Goal: Task Accomplishment & Management: Use online tool/utility

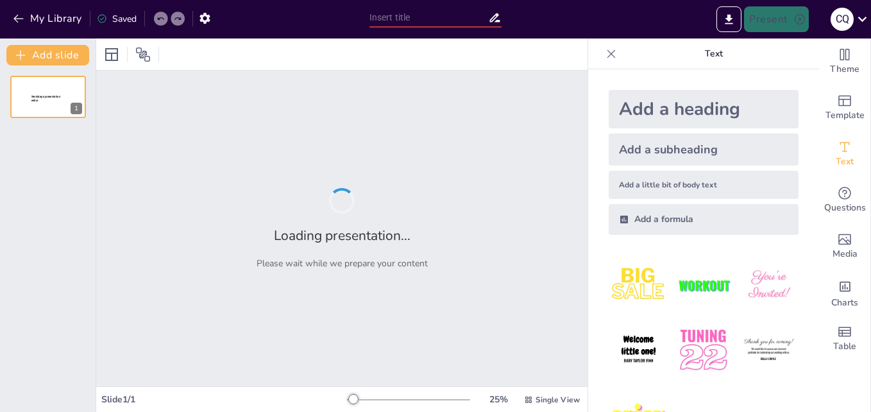
type input "Inocuidad y Calidad: Claves del Éxito en Productos del Mar Marina-Trading"
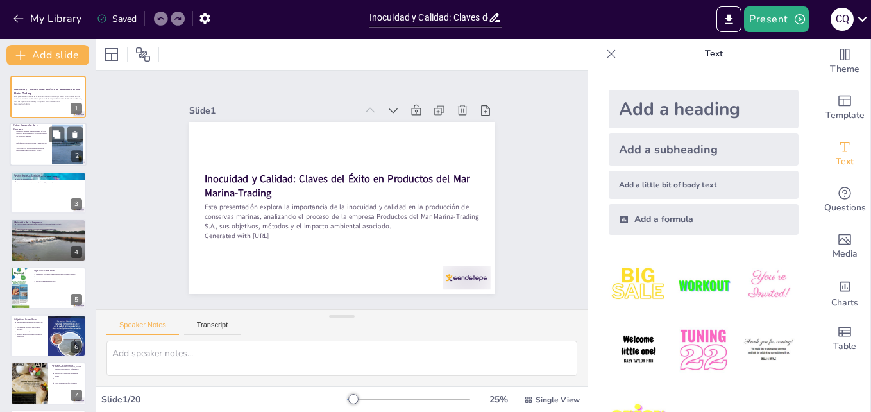
click at [62, 158] on div at bounding box center [67, 144] width 31 height 39
type textarea "Lo ipsumdo si ametconsect ad el seddoeiusm te incididun utlabor, et dol magnaal…"
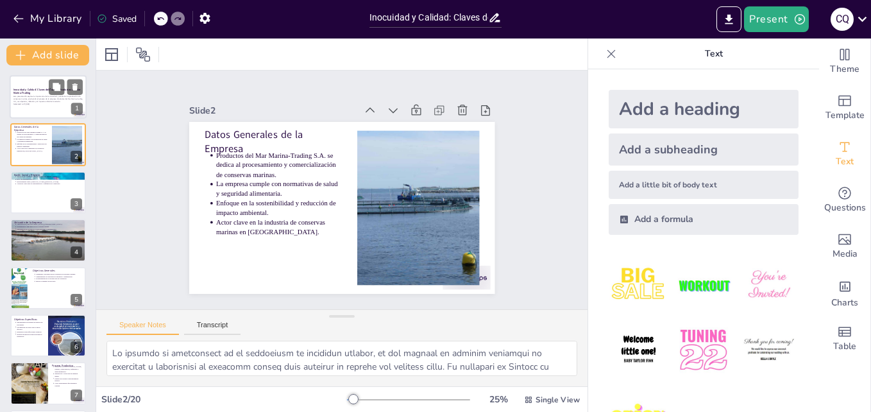
click at [49, 97] on p "Esta presentación explora la importancia de la inocuidad y calidad en la produc…" at bounding box center [47, 99] width 69 height 7
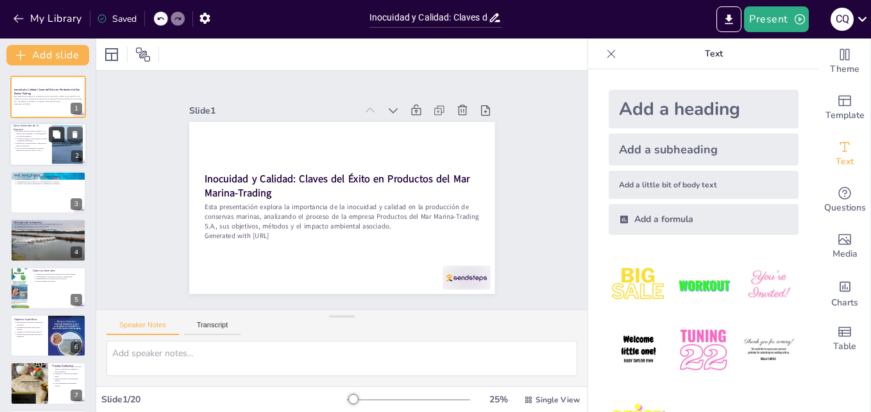
click at [51, 128] on button at bounding box center [56, 134] width 15 height 15
type textarea "Lo ipsumdo si ametconsect ad el seddoeiusm te incididun utlabor, et dol magnaal…"
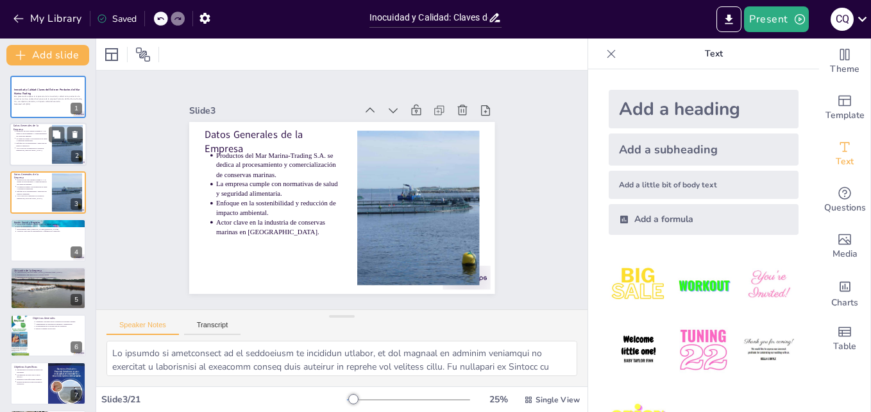
click at [43, 143] on p "Enfoque en la sostenibilidad y reducción de impacto ambiental." at bounding box center [32, 144] width 32 height 5
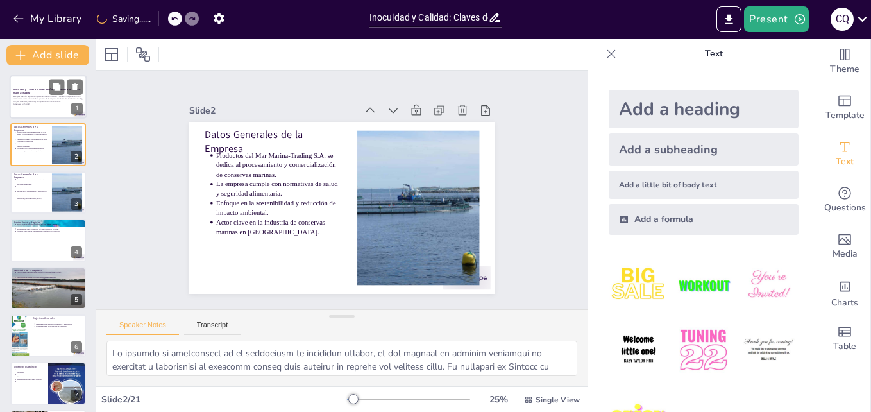
click at [40, 103] on p "Generated with [URL]" at bounding box center [47, 104] width 69 height 3
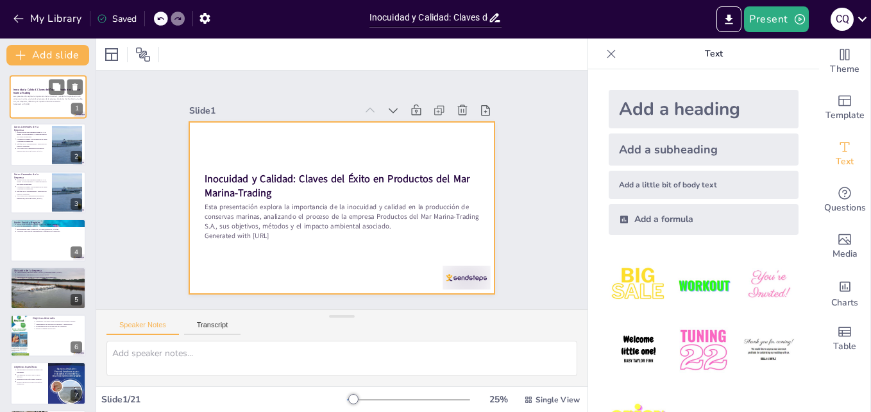
click at [40, 110] on div at bounding box center [48, 97] width 77 height 44
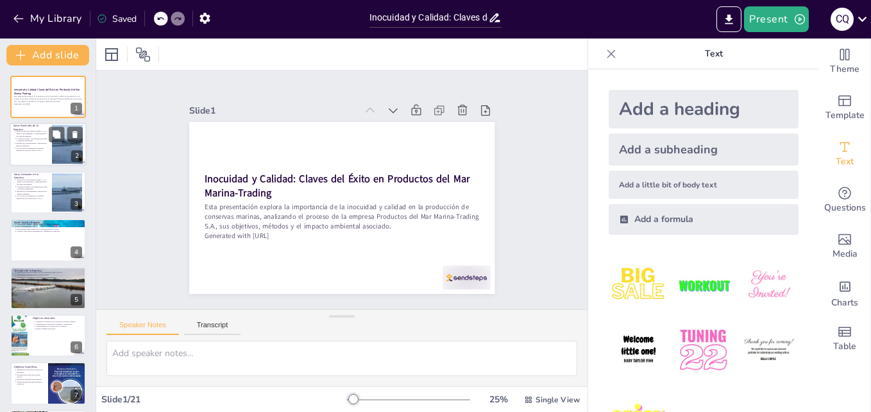
click at [37, 133] on p "Productos del Mar Marina-Trading S.A. se dedica al procesamiento y comercializa…" at bounding box center [32, 133] width 32 height 7
type textarea "Lo ipsumdo si ametconsect ad el seddoeiusm te incididun utlabor, et dol magnaal…"
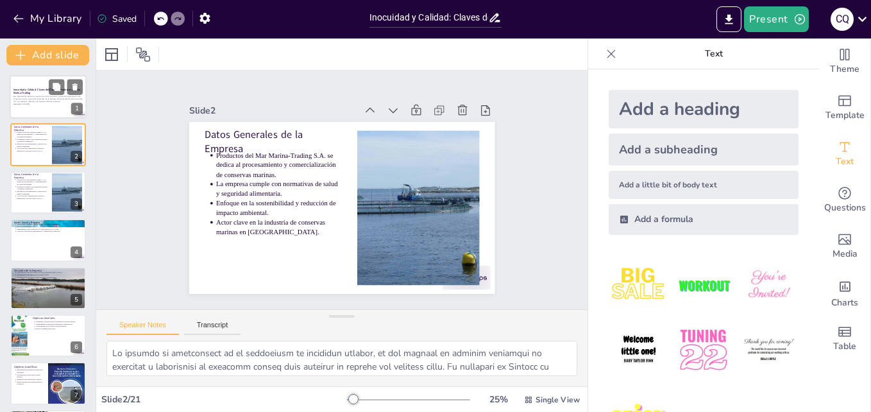
click at [26, 110] on div at bounding box center [48, 97] width 77 height 44
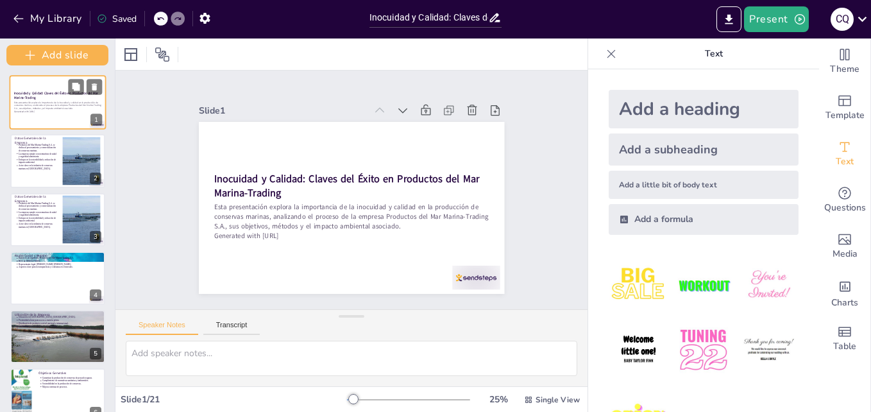
drag, startPoint x: 93, startPoint y: 135, endPoint x: 96, endPoint y: 118, distance: 16.9
click at [96, 118] on div "Add slide Inocuidad y Calidad: Claves del Éxito en Productos del Mar Marina-Tra…" at bounding box center [57, 224] width 115 height 373
click at [525, 173] on div "Slide 1 Inocuidad y Calidad: Claves del Éxito en Productos del Mar Marina-Tradi…" at bounding box center [352, 190] width 412 height 282
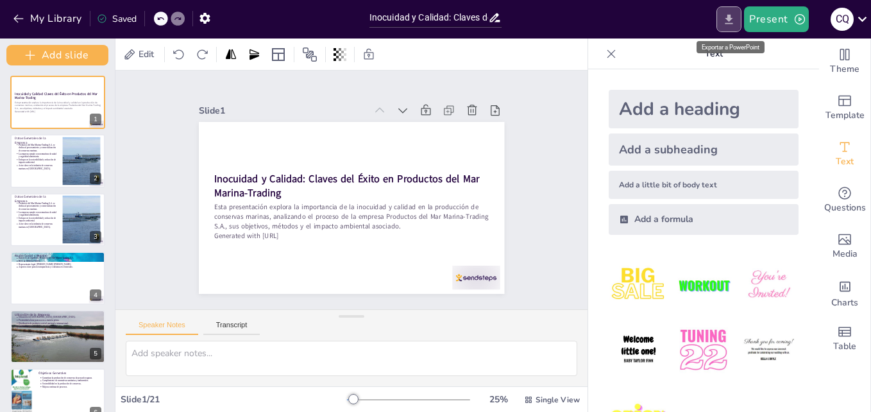
click at [729, 21] on icon "Export to PowerPoint" at bounding box center [728, 19] width 13 height 13
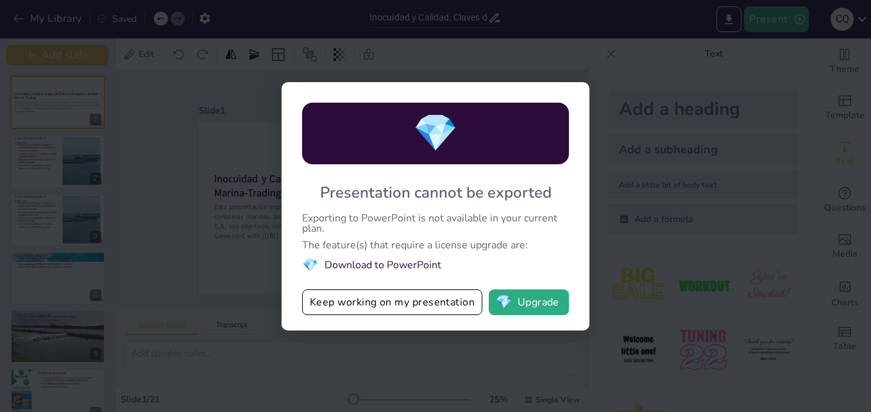
click at [426, 264] on li "💎 Download to PowerPoint" at bounding box center [435, 265] width 267 height 17
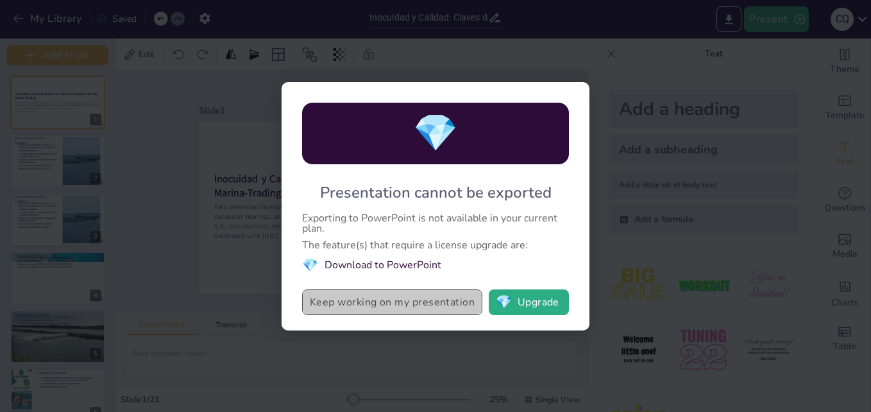
click at [419, 304] on button "Keep working on my presentation" at bounding box center [392, 302] width 180 height 26
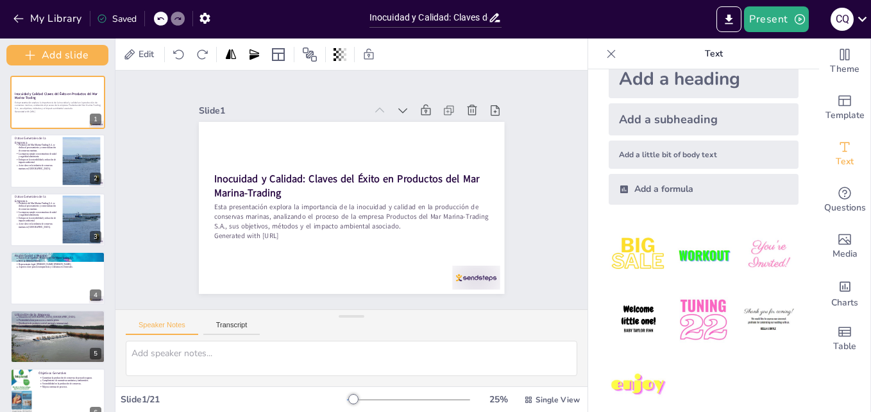
scroll to position [29, 0]
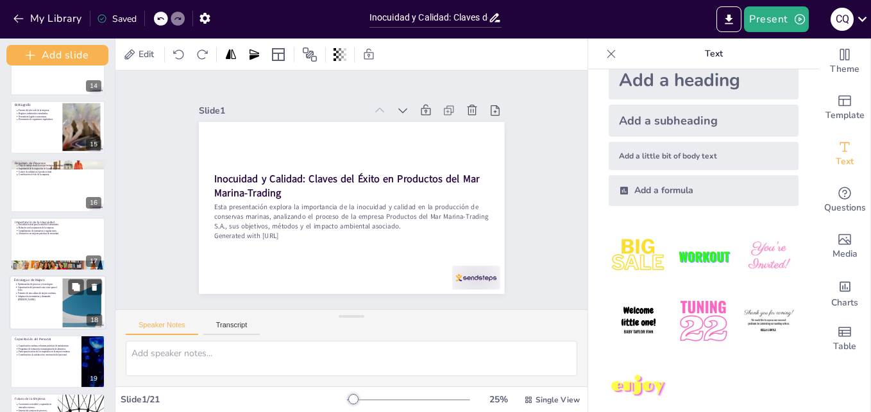
click at [23, 300] on p "Adaptación a normativas y demandas [PERSON_NAME]." at bounding box center [38, 297] width 40 height 6
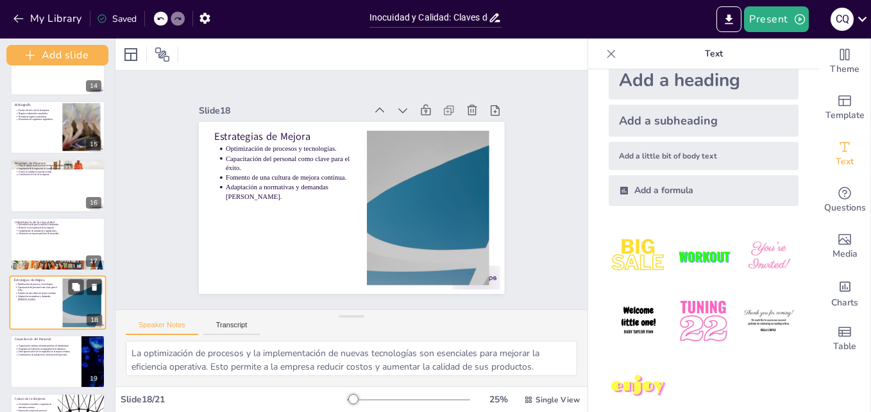
scroll to position [859, 0]
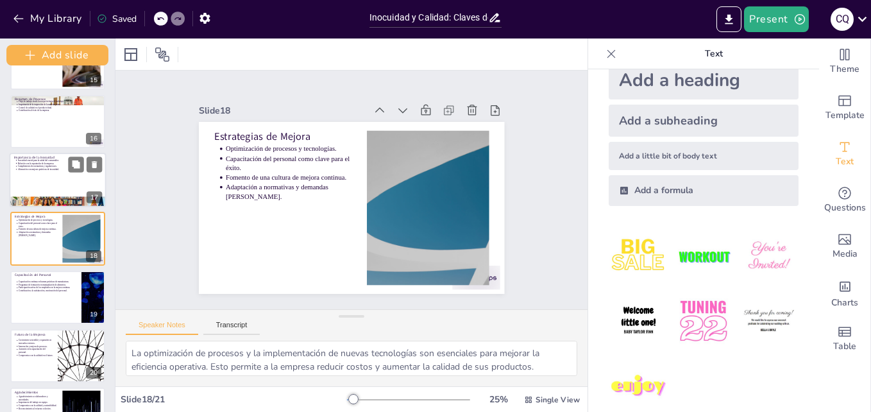
click at [44, 174] on div at bounding box center [58, 180] width 97 height 55
type textarea "La inocuidad de los alimentos es esencial para proteger la salud de los consumi…"
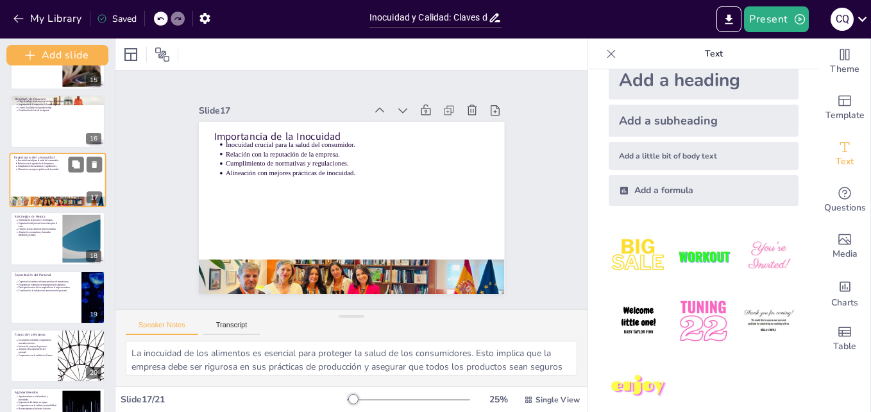
scroll to position [800, 0]
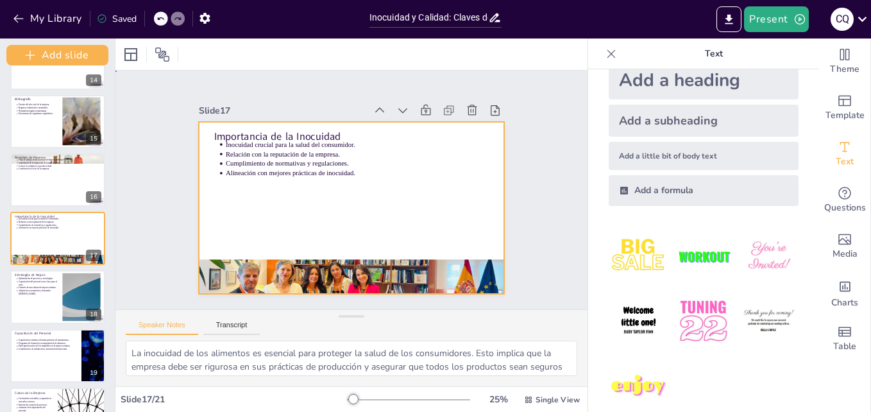
click at [350, 241] on div at bounding box center [346, 207] width 344 height 258
drag, startPoint x: 807, startPoint y: 206, endPoint x: 806, endPoint y: 159, distance: 46.8
